Goal: Task Accomplishment & Management: Manage account settings

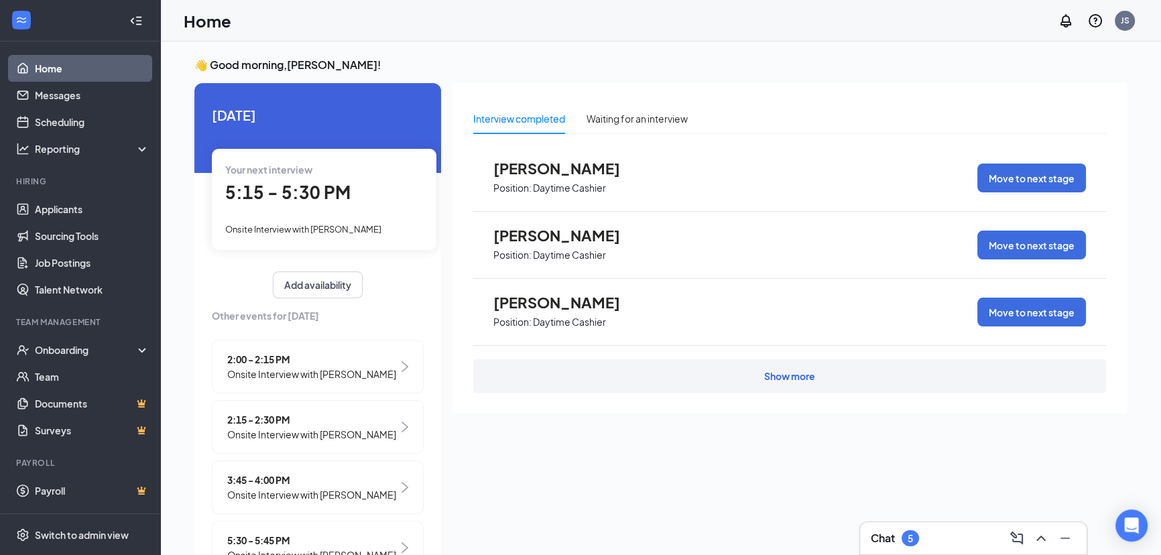
click at [273, 198] on span "5:15 - 5:30 PM" at bounding box center [287, 192] width 125 height 22
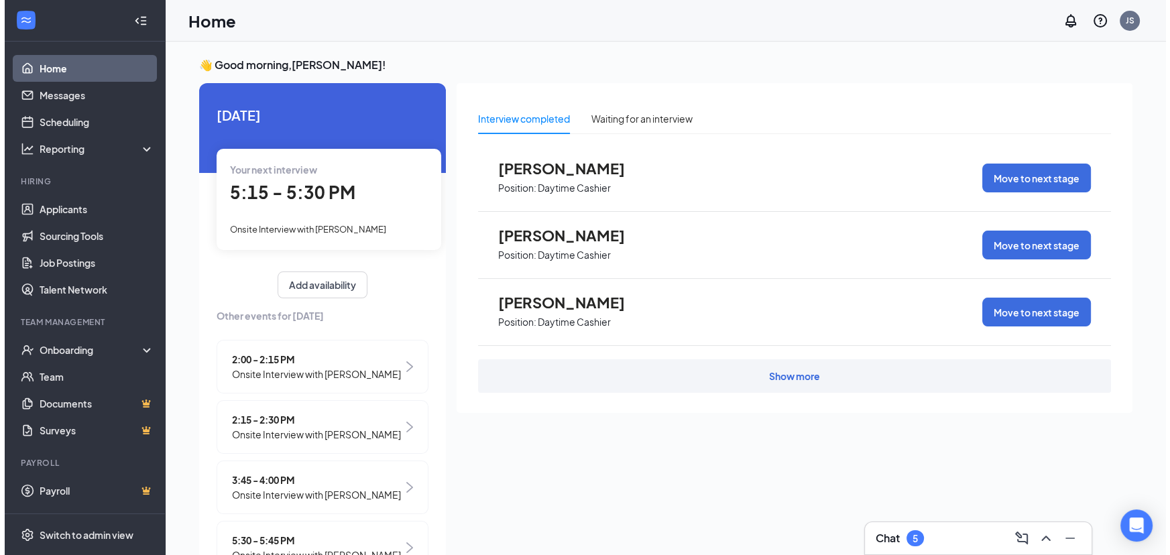
scroll to position [5, 0]
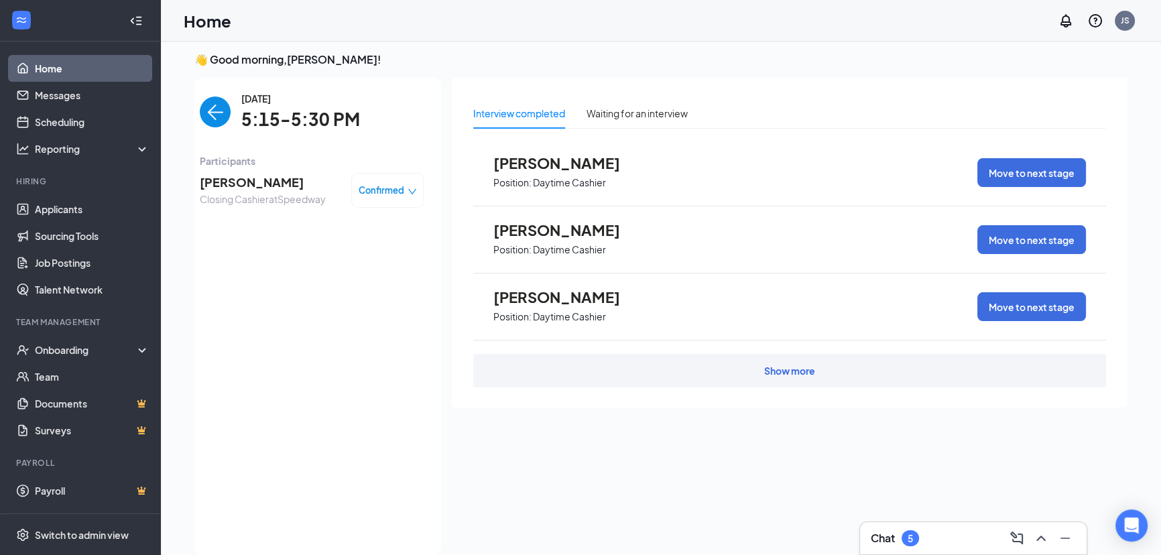
click at [266, 178] on span "[PERSON_NAME]" at bounding box center [263, 182] width 126 height 19
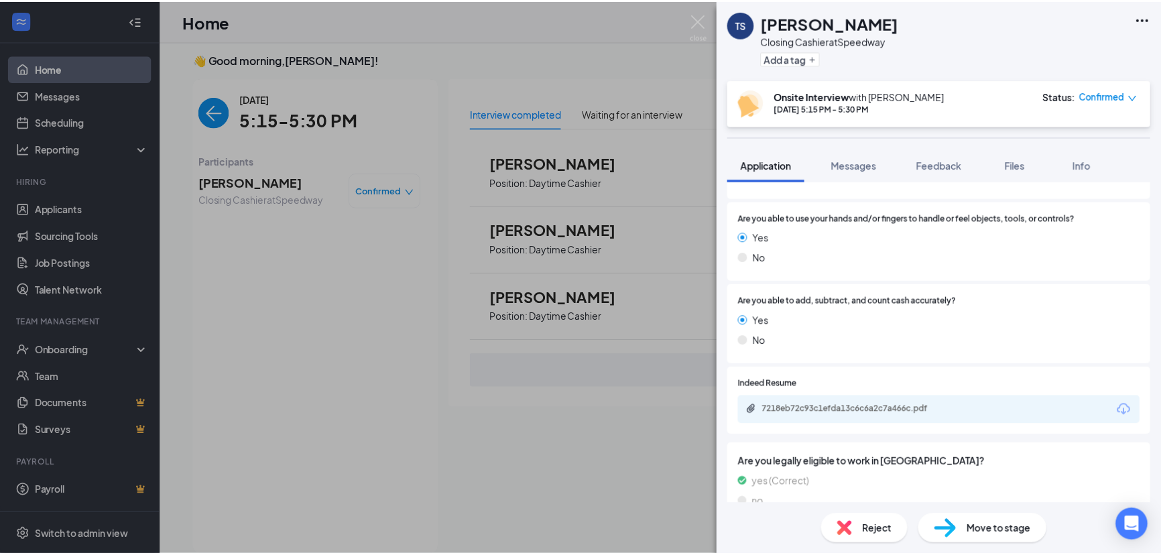
scroll to position [1280, 0]
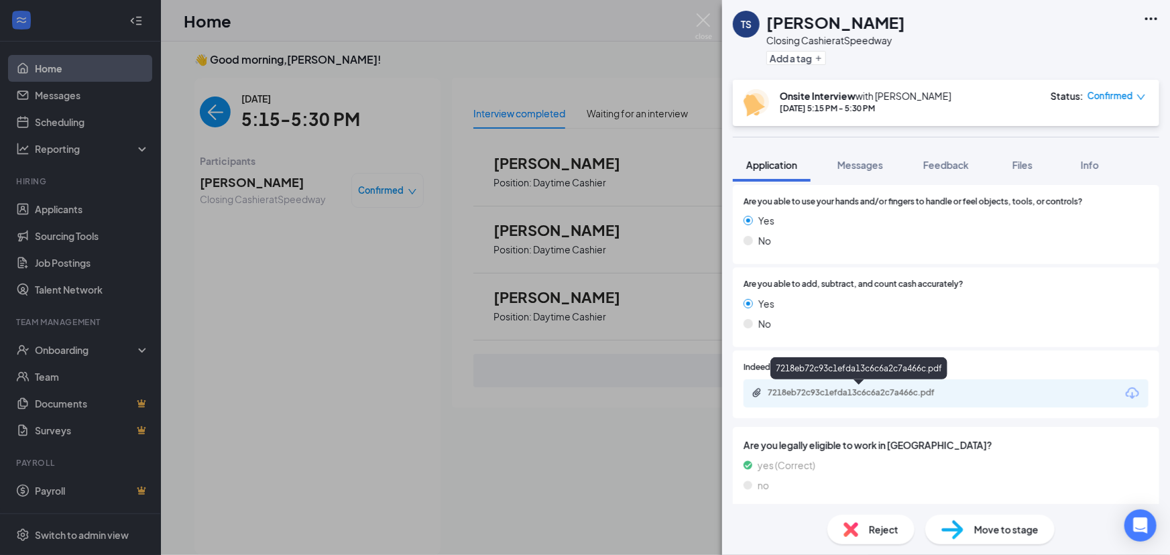
click at [894, 387] on div "7218eb72c93c1efda13c6c6a2c7a466c.pdf" at bounding box center [862, 392] width 188 height 11
click at [485, 441] on div "TS [PERSON_NAME] Closing Cashier at [GEOGRAPHIC_DATA] Add a tag Onsite Intervie…" at bounding box center [585, 277] width 1170 height 555
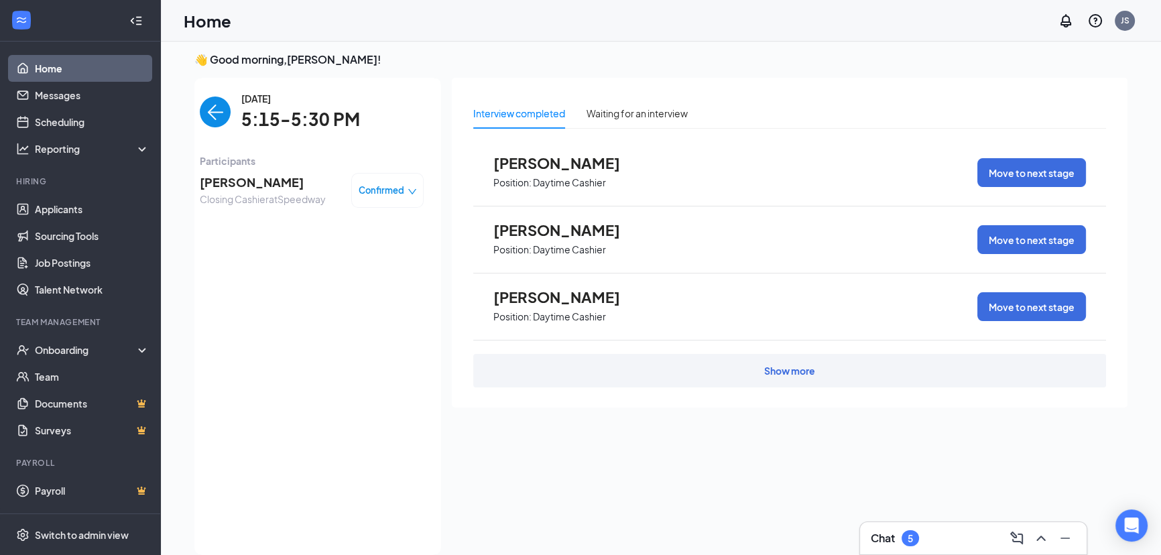
click at [629, 455] on div "Interview completed Waiting for an interview [PERSON_NAME] Position: Daytime Ca…" at bounding box center [790, 312] width 676 height 469
click at [76, 208] on link "Applicants" at bounding box center [92, 209] width 115 height 27
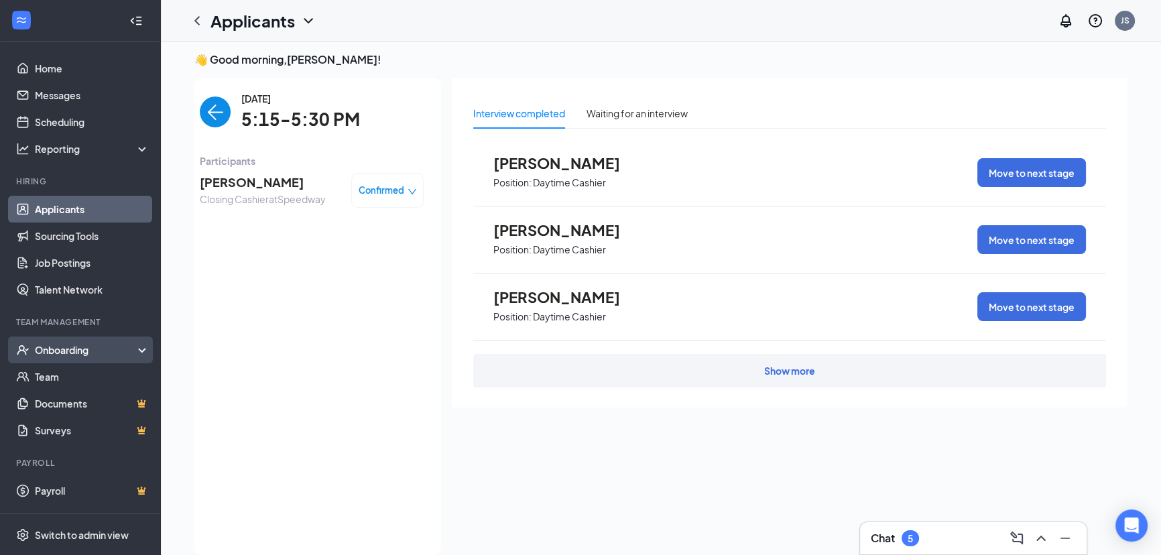
click at [37, 348] on div "Onboarding" at bounding box center [86, 349] width 103 height 13
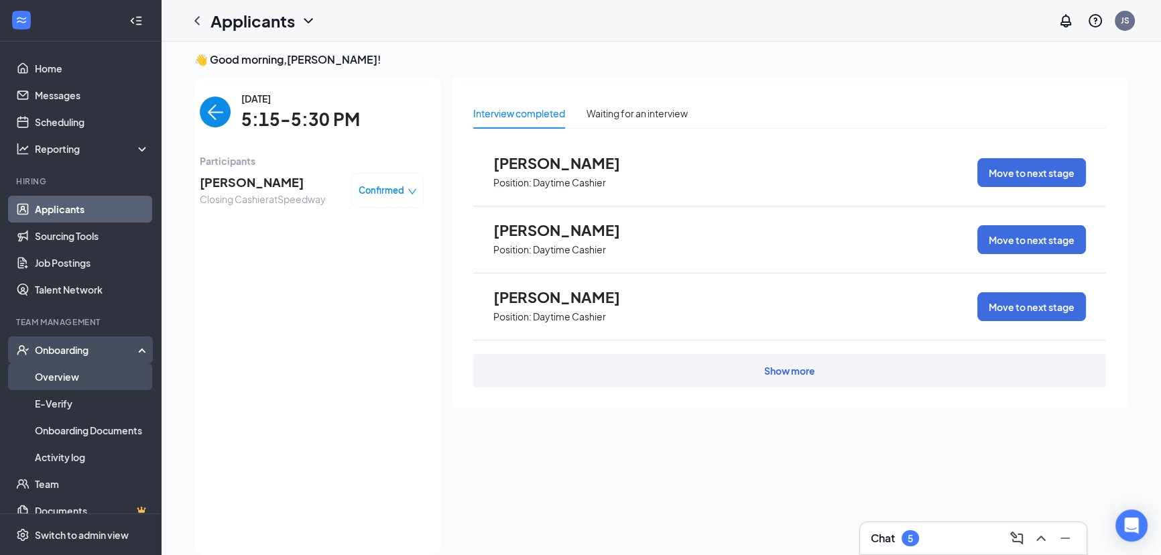
click at [48, 383] on link "Overview" at bounding box center [92, 376] width 115 height 27
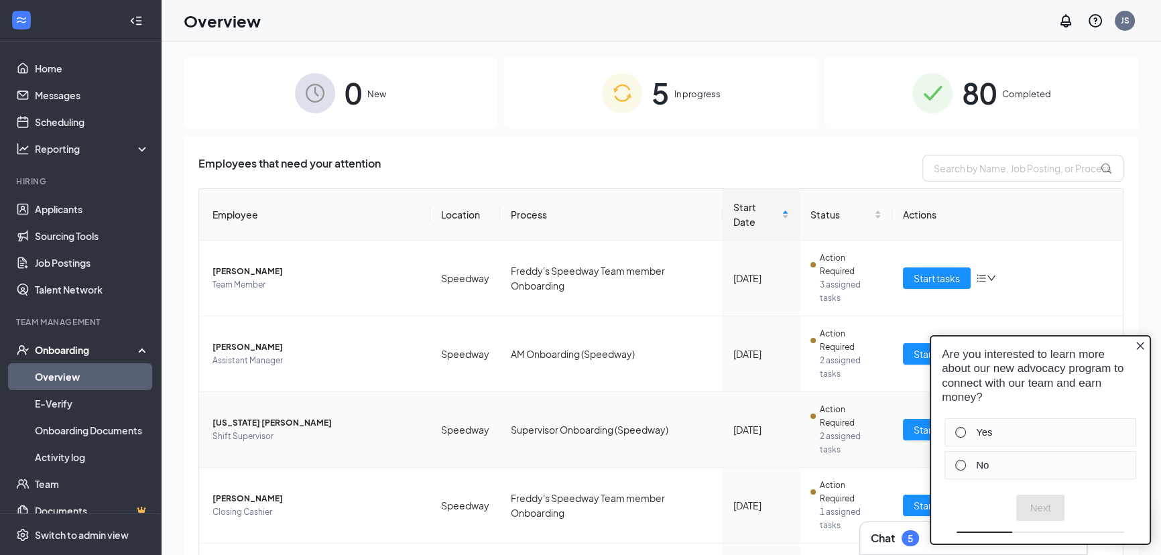
drag, startPoint x: 231, startPoint y: 299, endPoint x: 613, endPoint y: 406, distance: 397.4
click at [613, 406] on td "Supervisor Onboarding (Speedway)" at bounding box center [611, 430] width 223 height 76
click at [53, 70] on link "Home" at bounding box center [92, 68] width 115 height 27
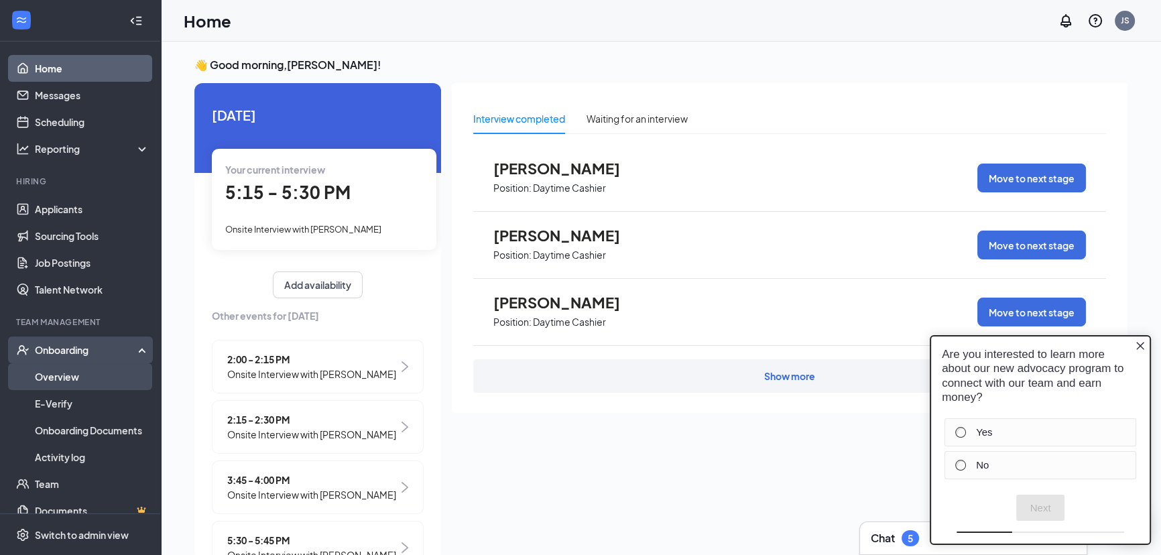
click at [79, 371] on link "Overview" at bounding box center [92, 376] width 115 height 27
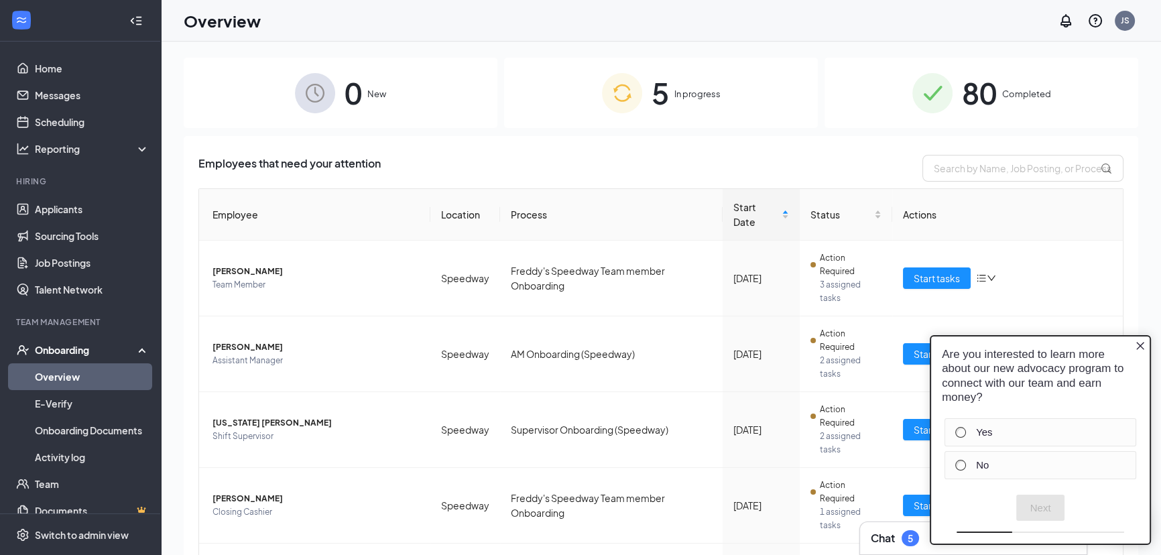
click at [626, 165] on div "Employees that need your attention" at bounding box center [660, 168] width 925 height 27
click at [730, 98] on div "5 In progress" at bounding box center [661, 93] width 314 height 70
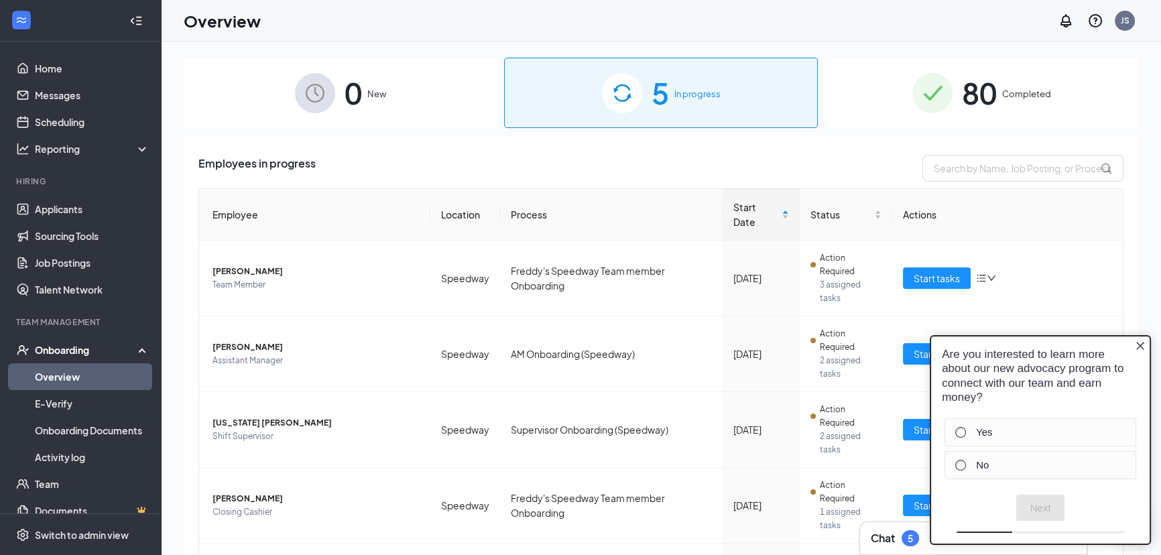
click at [736, 145] on div "Employees in progress Employee Location Process Start Date Status Actions [PERS…" at bounding box center [661, 417] width 955 height 563
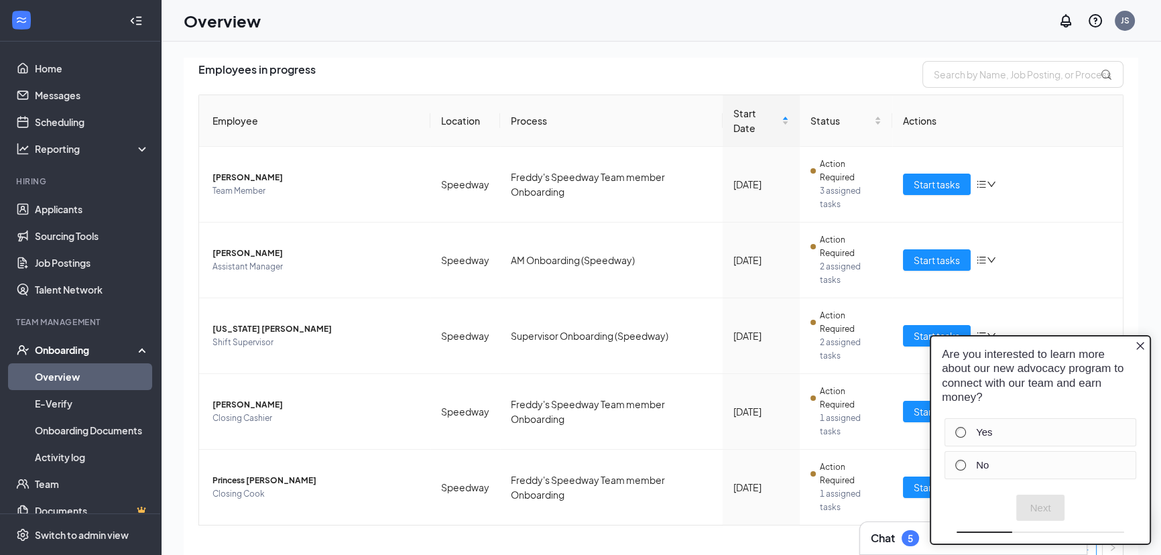
scroll to position [95, 0]
